Goal: Transaction & Acquisition: Book appointment/travel/reservation

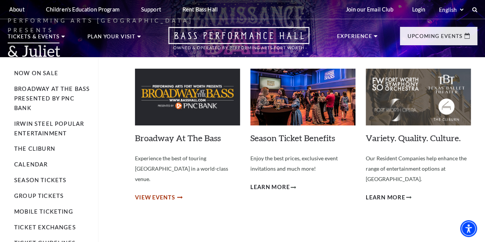
click at [161, 193] on span "View Events" at bounding box center [155, 198] width 40 height 10
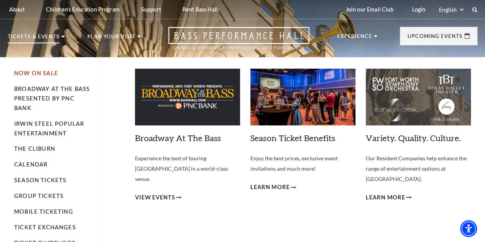
click at [45, 76] on link "Now On Sale" at bounding box center [36, 73] width 44 height 7
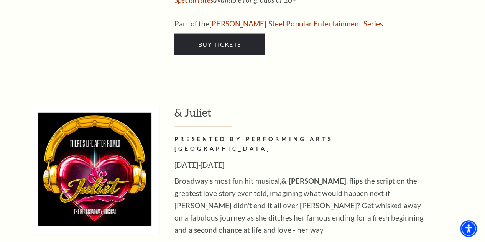
scroll to position [2521, 0]
